Goal: Information Seeking & Learning: Find specific fact

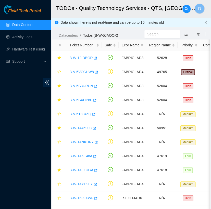
click at [30, 27] on link "Data Centers" at bounding box center [22, 25] width 21 height 4
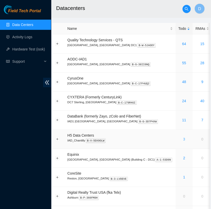
click at [183, 139] on link "3" at bounding box center [184, 139] width 2 height 4
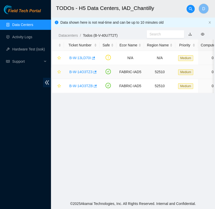
click at [82, 73] on link "B-W-14O3TZ3" at bounding box center [80, 72] width 23 height 4
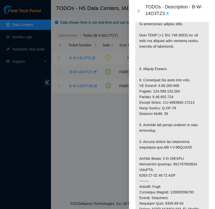
scroll to position [138, 0]
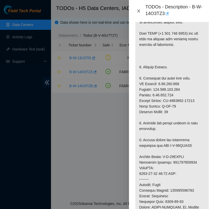
click at [141, 11] on icon "close" at bounding box center [139, 11] width 4 height 4
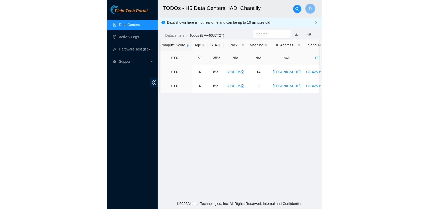
scroll to position [0, 0]
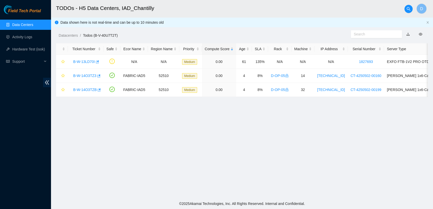
click at [33, 24] on link "Data Centers" at bounding box center [22, 25] width 21 height 4
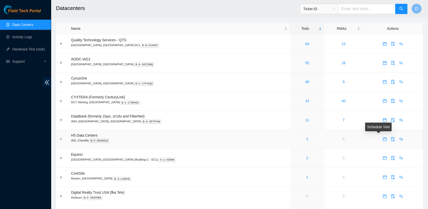
click at [211, 139] on icon "calendar" at bounding box center [385, 139] width 4 height 4
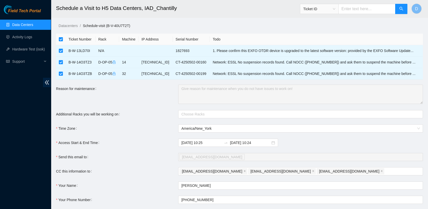
scroll to position [40, 0]
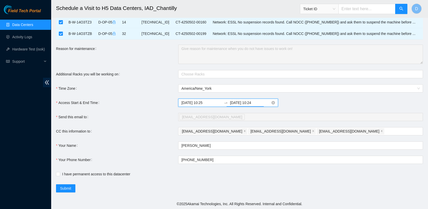
click at [211, 103] on input "[DATE] 10:24" at bounding box center [250, 103] width 41 height 6
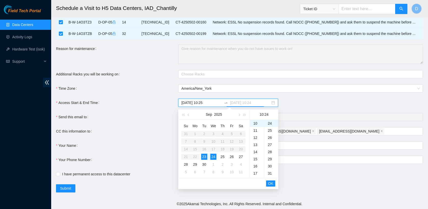
click at [204, 154] on div "23" at bounding box center [204, 157] width 6 height 6
click at [211, 169] on div "18" at bounding box center [257, 167] width 14 height 7
click at [211, 125] on div "00" at bounding box center [272, 123] width 14 height 7
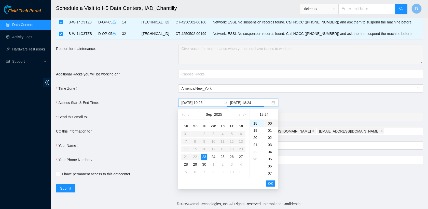
type input "[DATE] 18:00"
click at [211, 182] on span "OK" at bounding box center [270, 184] width 5 height 6
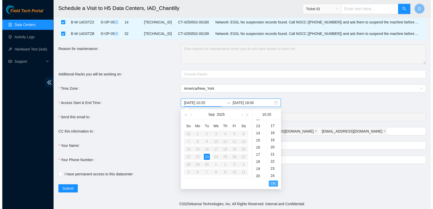
scroll to position [178, 0]
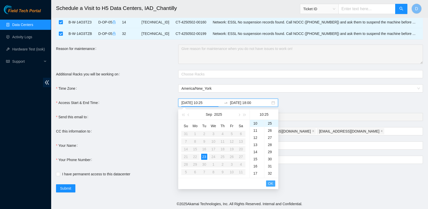
click at [211, 182] on span "OK" at bounding box center [270, 184] width 5 height 6
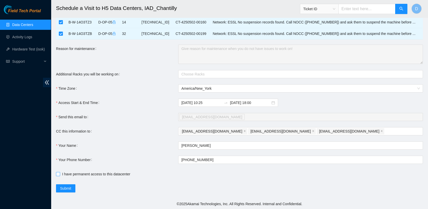
click at [57, 172] on input "I have permanent access to this datacenter" at bounding box center [58, 174] width 4 height 4
checkbox input "true"
click at [68, 186] on span "Submit" at bounding box center [65, 189] width 11 height 6
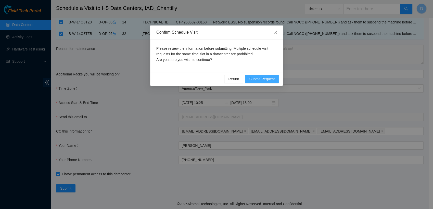
click at [211, 78] on span "Submit Request" at bounding box center [261, 79] width 25 height 6
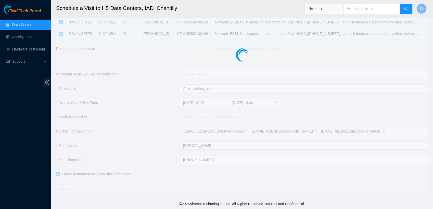
type input "[DATE] 10:26"
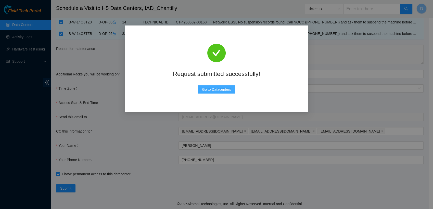
drag, startPoint x: 224, startPoint y: 90, endPoint x: 129, endPoint y: 97, distance: 95.8
click at [129, 97] on div "Request submitted successfully! Go to Datacenters" at bounding box center [217, 68] width 184 height 86
drag, startPoint x: 225, startPoint y: 86, endPoint x: 140, endPoint y: 71, distance: 85.4
click at [211, 83] on div "Request submitted successfully! Go to Datacenters" at bounding box center [216, 69] width 171 height 74
click at [211, 92] on button "Go to Datacenters" at bounding box center [216, 89] width 37 height 8
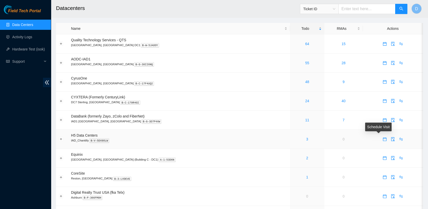
click at [383, 140] on icon "calendar" at bounding box center [385, 139] width 4 height 4
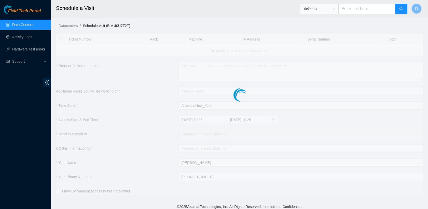
checkbox input "true"
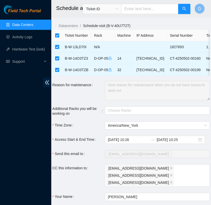
click at [33, 26] on link "Data Centers" at bounding box center [22, 25] width 21 height 4
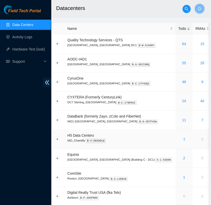
click at [183, 139] on link "3" at bounding box center [184, 139] width 2 height 4
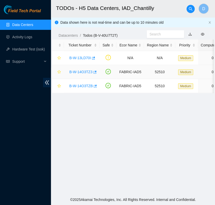
click at [78, 71] on link "B-W-14O3TZ3" at bounding box center [80, 72] width 23 height 4
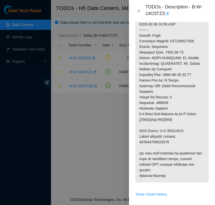
scroll to position [291, 0]
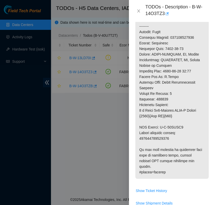
click at [155, 131] on p at bounding box center [171, 14] width 73 height 327
copy p "093642900230172"
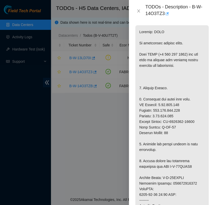
scroll to position [117, 0]
drag, startPoint x: 177, startPoint y: 67, endPoint x: 186, endPoint y: 76, distance: 12.6
click at [186, 76] on p at bounding box center [171, 188] width 73 height 327
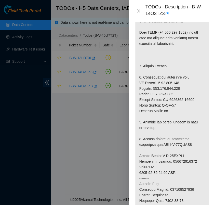
scroll to position [138, 0]
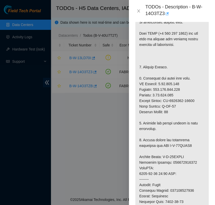
click at [190, 96] on p at bounding box center [171, 167] width 73 height 327
drag, startPoint x: 190, startPoint y: 96, endPoint x: 190, endPoint y: 106, distance: 10.0
click at [190, 106] on p at bounding box center [171, 167] width 73 height 327
drag, startPoint x: 163, startPoint y: 93, endPoint x: 193, endPoint y: 95, distance: 30.2
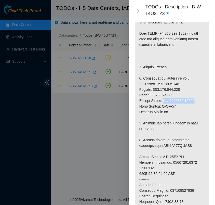
click at [193, 95] on p at bounding box center [171, 167] width 73 height 327
copy p "CT-4250314-00233"
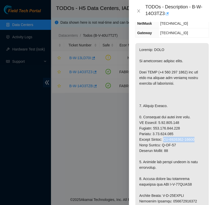
scroll to position [99, 0]
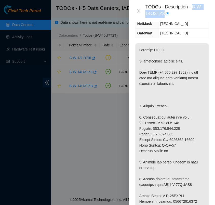
drag, startPoint x: 192, startPoint y: 6, endPoint x: 202, endPoint y: 15, distance: 13.0
click at [202, 15] on div "TODOs - Description - B-W-14O3TZ3" at bounding box center [177, 11] width 64 height 14
copy div "B-W-14O3TZ3"
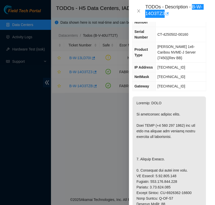
scroll to position [46, 3]
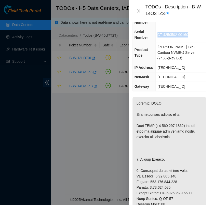
drag, startPoint x: 190, startPoint y: 33, endPoint x: 159, endPoint y: 34, distance: 30.6
click at [159, 34] on td "CT-4250502-00160" at bounding box center [180, 34] width 50 height 15
copy span "CT-4250502-00160"
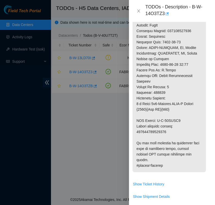
scroll to position [300, 3]
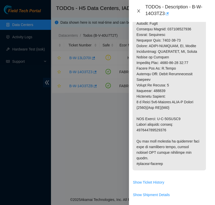
click at [139, 10] on icon "close" at bounding box center [139, 11] width 4 height 4
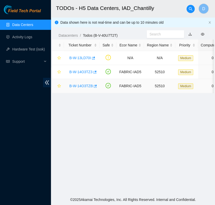
click at [80, 86] on link "B-W-14O3TZB" at bounding box center [80, 86] width 23 height 4
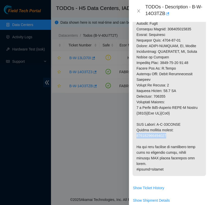
drag, startPoint x: 166, startPoint y: 129, endPoint x: 137, endPoint y: 129, distance: 29.3
click at [137, 129] on p at bounding box center [169, 9] width 73 height 333
copy p "093642900230189"
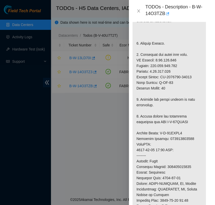
scroll to position [162, 3]
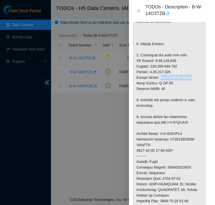
drag, startPoint x: 190, startPoint y: 71, endPoint x: 160, endPoint y: 71, distance: 29.8
click at [160, 71] on p at bounding box center [169, 147] width 73 height 333
copy p "CT-4250102-00012"
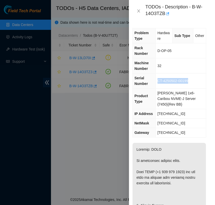
drag, startPoint x: 158, startPoint y: 81, endPoint x: 188, endPoint y: 75, distance: 30.2
click at [188, 75] on td "CT-4250502-00199" at bounding box center [180, 80] width 50 height 15
copy span "CT-4250502-00199"
drag, startPoint x: 191, startPoint y: 8, endPoint x: 193, endPoint y: 15, distance: 7.9
click at [193, 15] on div "TODOs - Description - B-W-14O3TZB" at bounding box center [177, 11] width 64 height 14
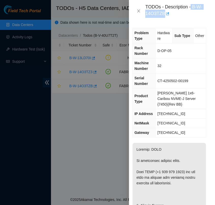
copy div "B-W-14O3TZB"
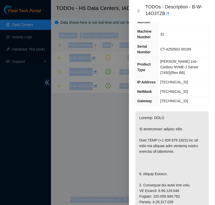
scroll to position [0, 0]
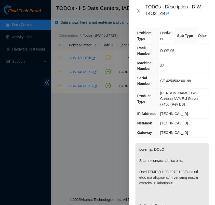
drag, startPoint x: 89, startPoint y: 102, endPoint x: 139, endPoint y: 10, distance: 105.4
click at [139, 10] on div "TODOs - Description - B-W-14O3TZB Problem Type Hardware Sub Type Other Rack Num…" at bounding box center [107, 102] width 215 height 205
click at [139, 10] on icon "close" at bounding box center [139, 11] width 4 height 4
